Goal: Check status: Check status

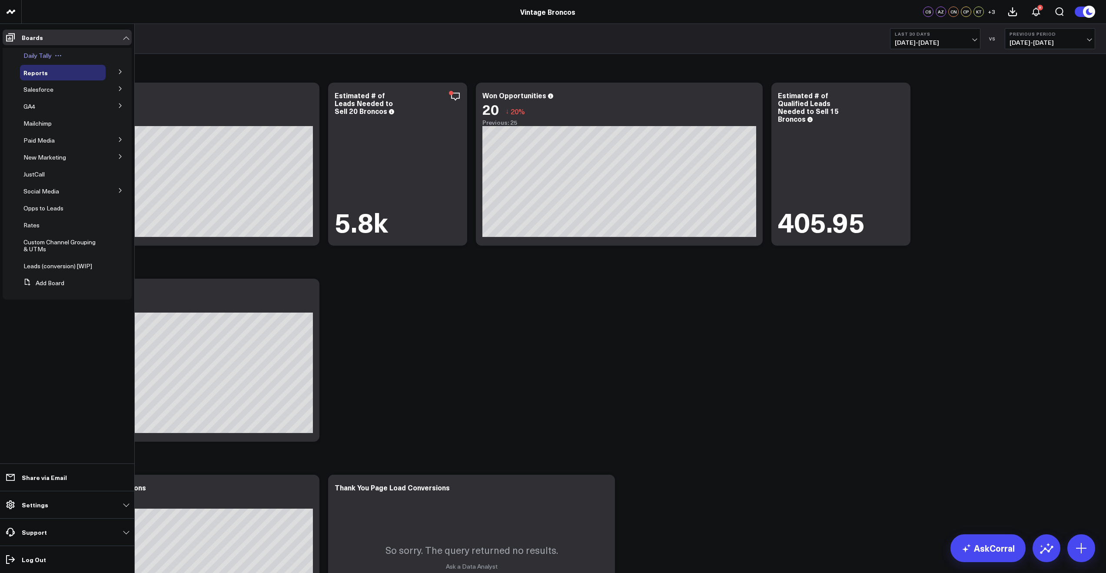
click at [36, 55] on span "Daily Tally" at bounding box center [37, 55] width 28 height 8
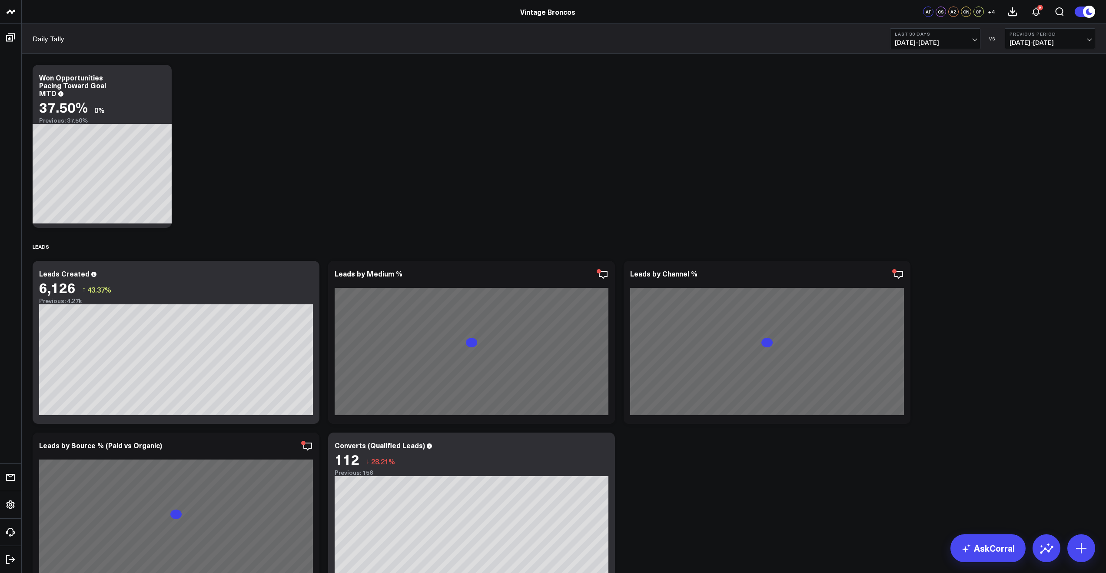
click at [983, 32] on div "Last 30 Days [DATE] - [DATE] VS Previous Period [DATE] - [DATE]" at bounding box center [992, 38] width 205 height 21
click at [962, 35] on b "Last 30 Days" at bounding box center [935, 33] width 81 height 5
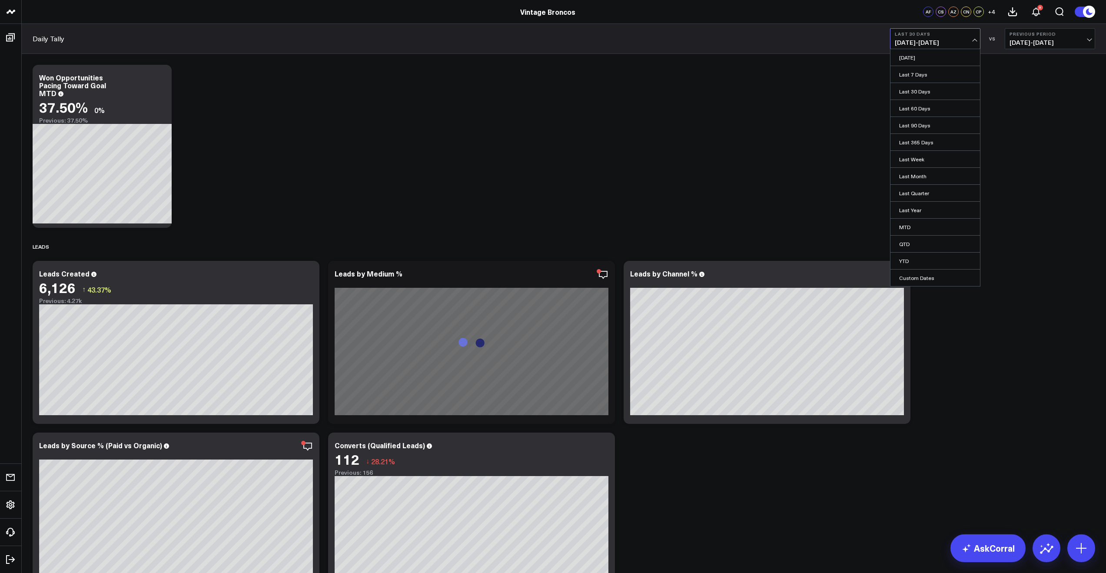
click at [919, 227] on link "MTD" at bounding box center [936, 227] width 90 height 17
